Goal: Check status: Check status

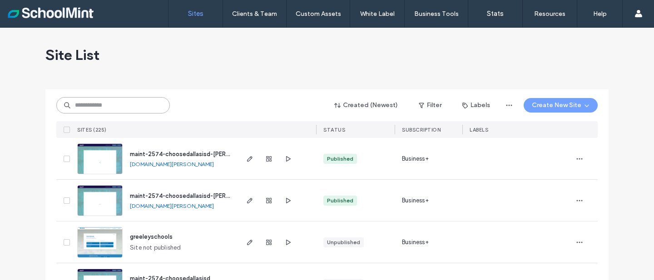
click at [82, 108] on input at bounding box center [112, 105] width 113 height 16
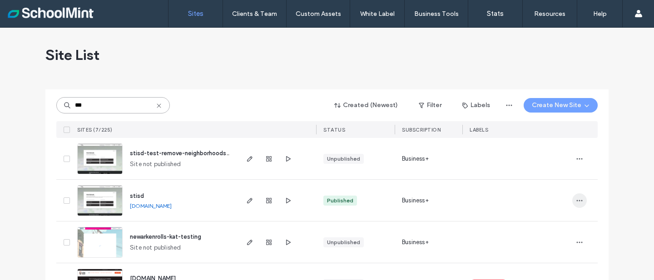
type input "***"
click at [579, 199] on icon "button" at bounding box center [579, 200] width 7 height 7
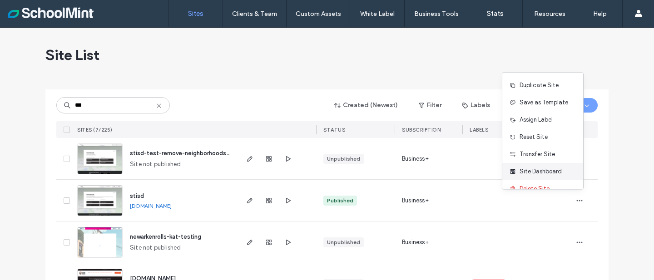
click at [550, 171] on span "Site Dashboard" at bounding box center [540, 171] width 42 height 9
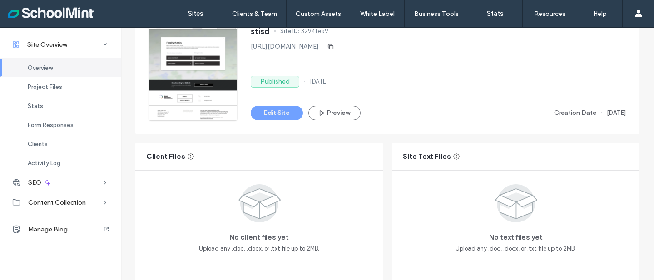
scroll to position [61, 0]
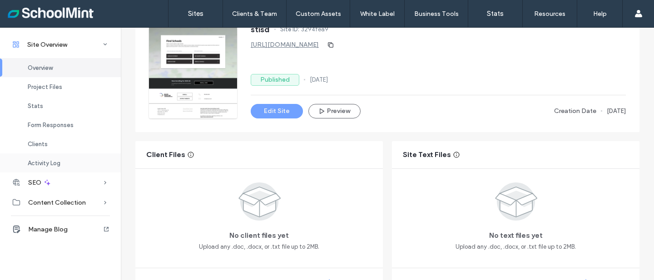
click at [54, 165] on span "Activity Log" at bounding box center [44, 163] width 33 height 7
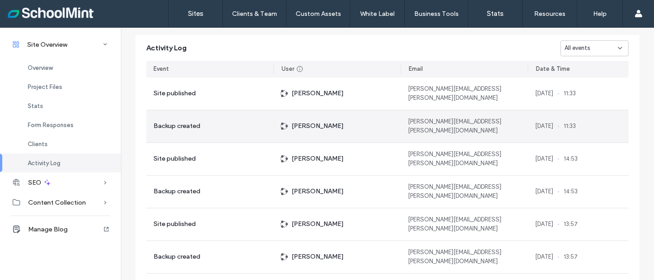
scroll to position [932, 0]
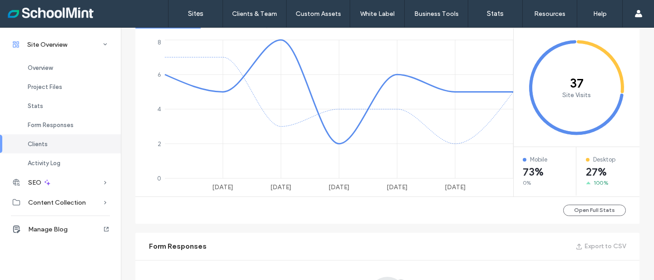
scroll to position [324, 0]
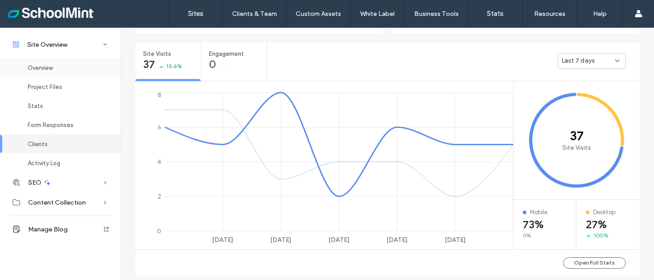
click at [44, 67] on span "Overview" at bounding box center [40, 67] width 25 height 7
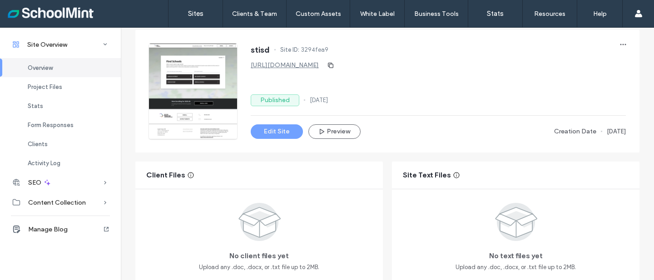
scroll to position [56, 0]
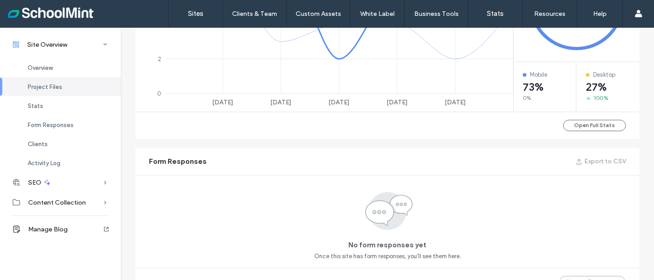
scroll to position [462, 0]
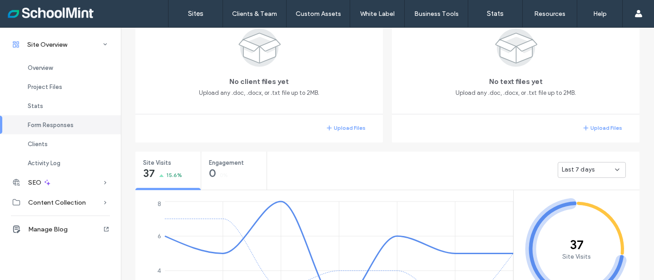
scroll to position [192, 0]
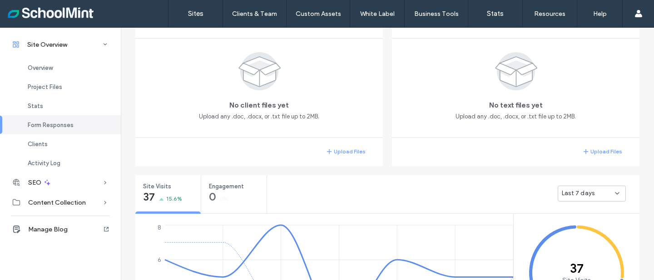
click at [605, 195] on div "Last 7 days" at bounding box center [588, 193] width 53 height 9
click at [588, 236] on span "Last 30 days" at bounding box center [576, 240] width 36 height 9
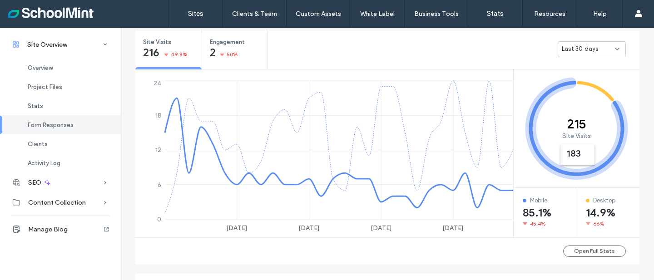
scroll to position [402, 0]
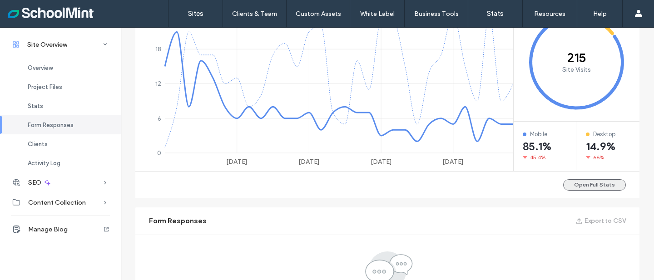
click at [603, 181] on button "Open Full Stats" at bounding box center [594, 184] width 63 height 11
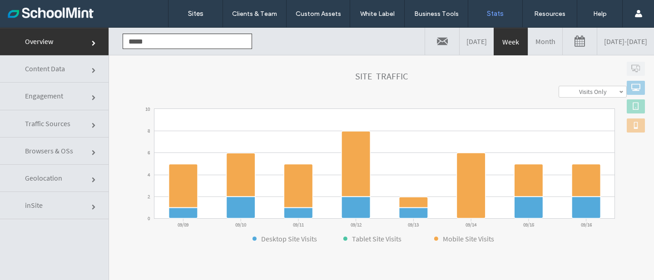
scroll to position [107, 0]
click at [566, 89] on link "Visits Only" at bounding box center [592, 91] width 67 height 11
click at [575, 126] on label "Visits + Views" at bounding box center [592, 125] width 34 height 8
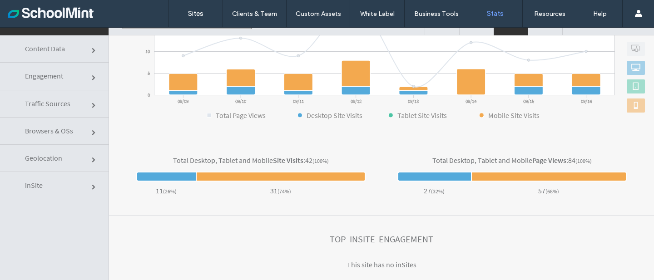
scroll to position [0, 0]
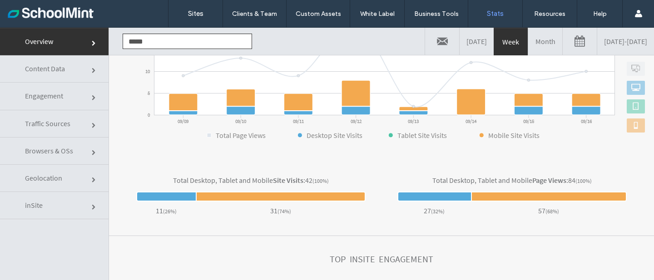
click at [90, 96] on link "Engagement" at bounding box center [54, 96] width 108 height 27
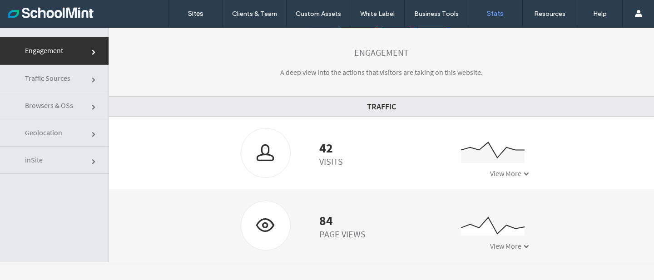
scroll to position [46, 0]
click at [92, 133] on span at bounding box center [94, 134] width 5 height 5
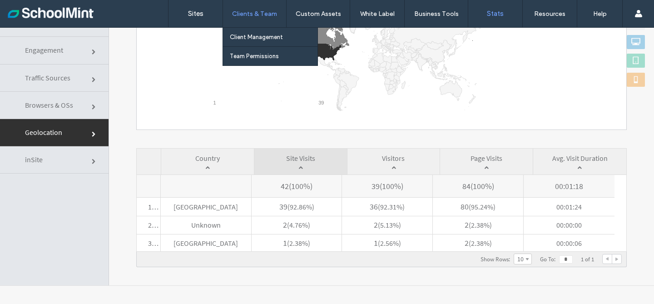
scroll to position [154, 0]
